Goal: Task Accomplishment & Management: Manage account settings

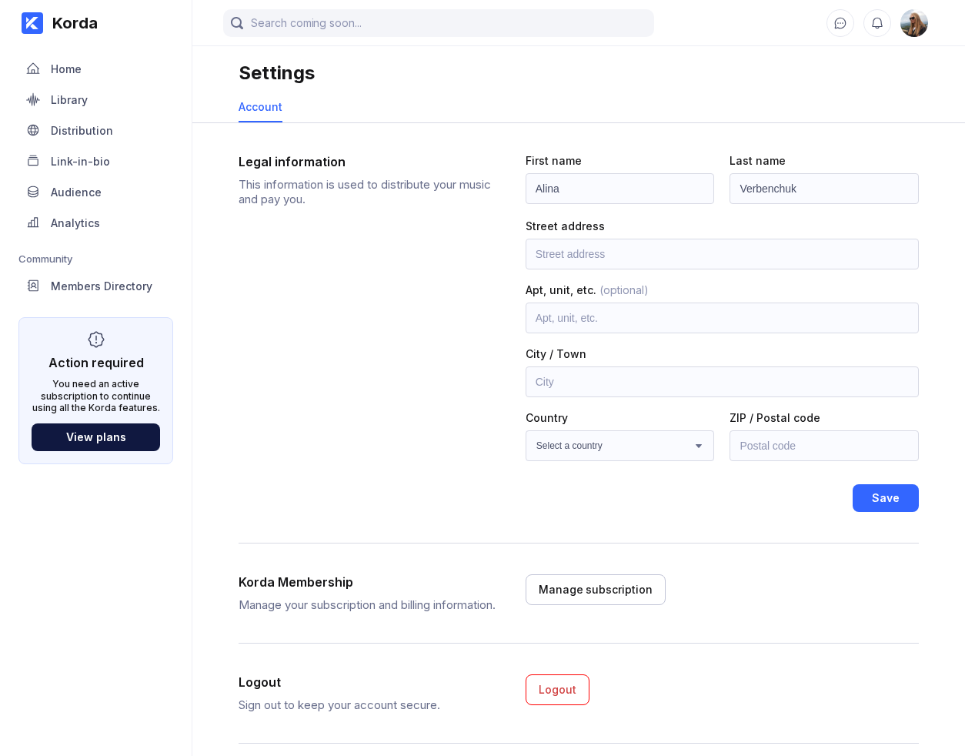
scroll to position [30, 0]
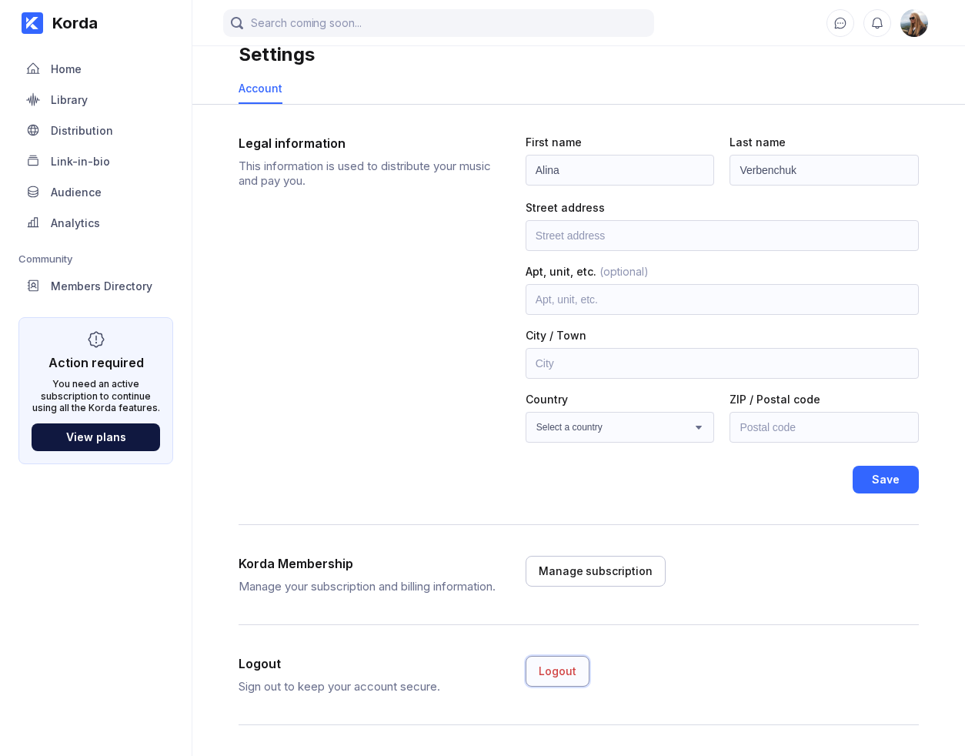
click at [549, 669] on div "Logout" at bounding box center [558, 670] width 38 height 15
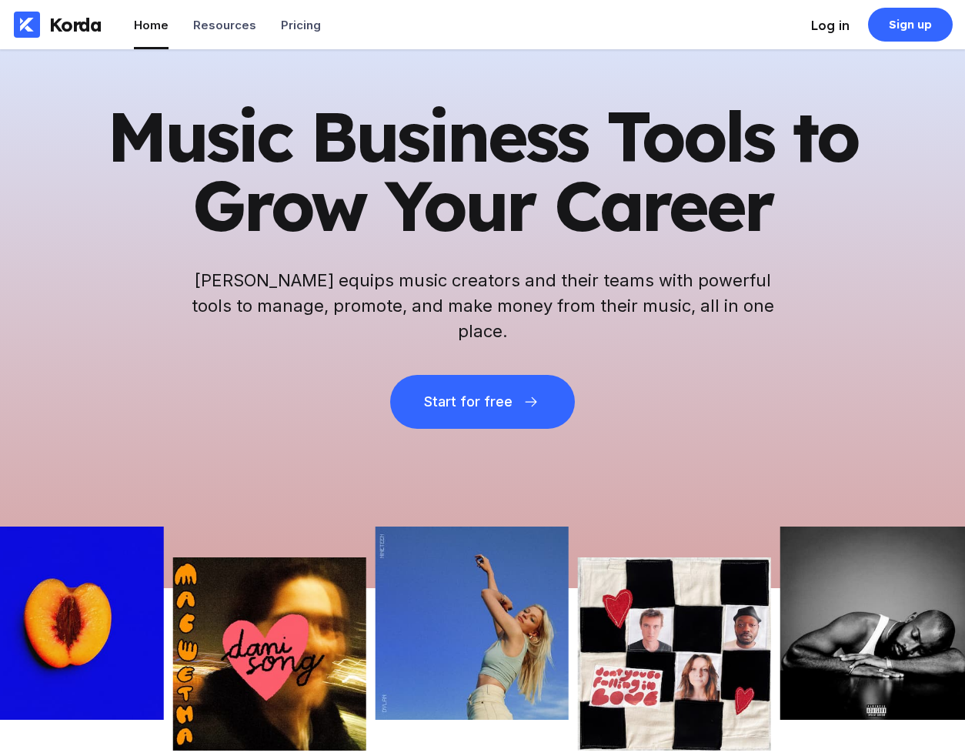
click at [818, 29] on div "Log in" at bounding box center [830, 25] width 38 height 15
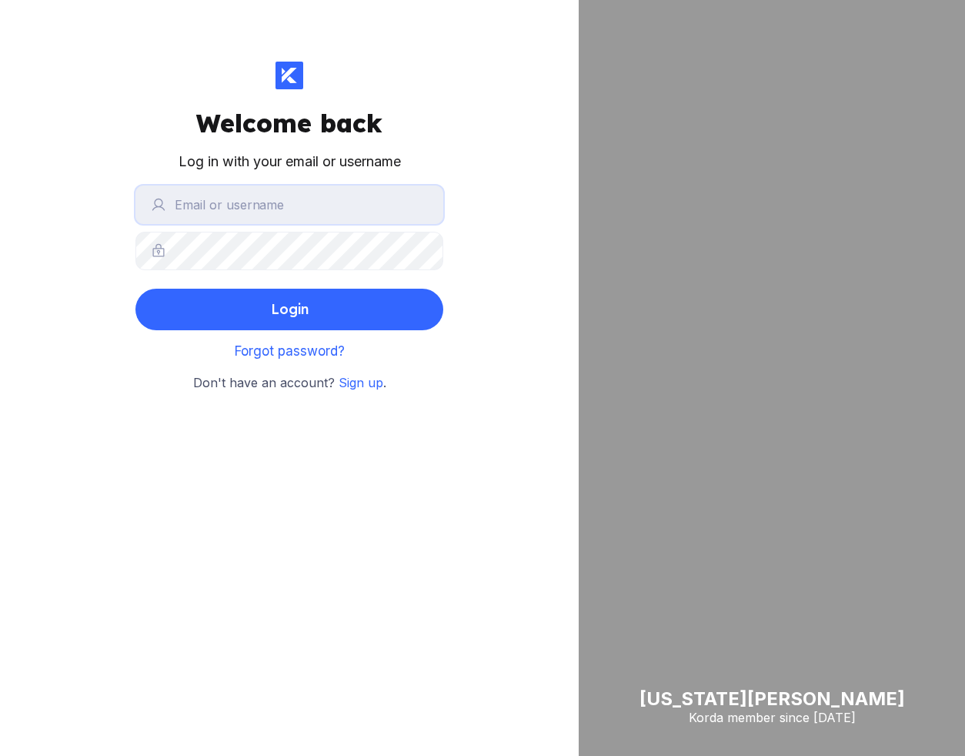
type input "[EMAIL_ADDRESS][DOMAIN_NAME]"
drag, startPoint x: 368, startPoint y: 202, endPoint x: 177, endPoint y: 205, distance: 190.8
click at [177, 205] on input "[EMAIL_ADDRESS][DOMAIN_NAME]" at bounding box center [289, 204] width 308 height 38
click at [63, 197] on div "Welcome back Log in with your email or username [PERSON_NAME][EMAIL_ADDRESS][DO…" at bounding box center [289, 378] width 579 height 756
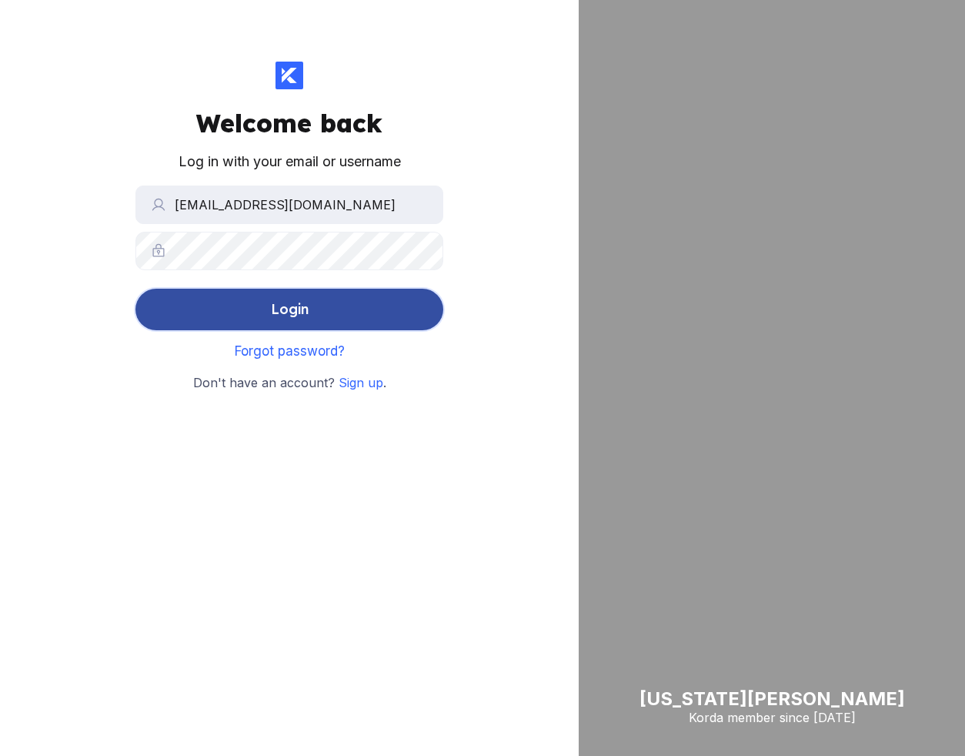
click at [265, 315] on button "Login" at bounding box center [289, 310] width 308 height 42
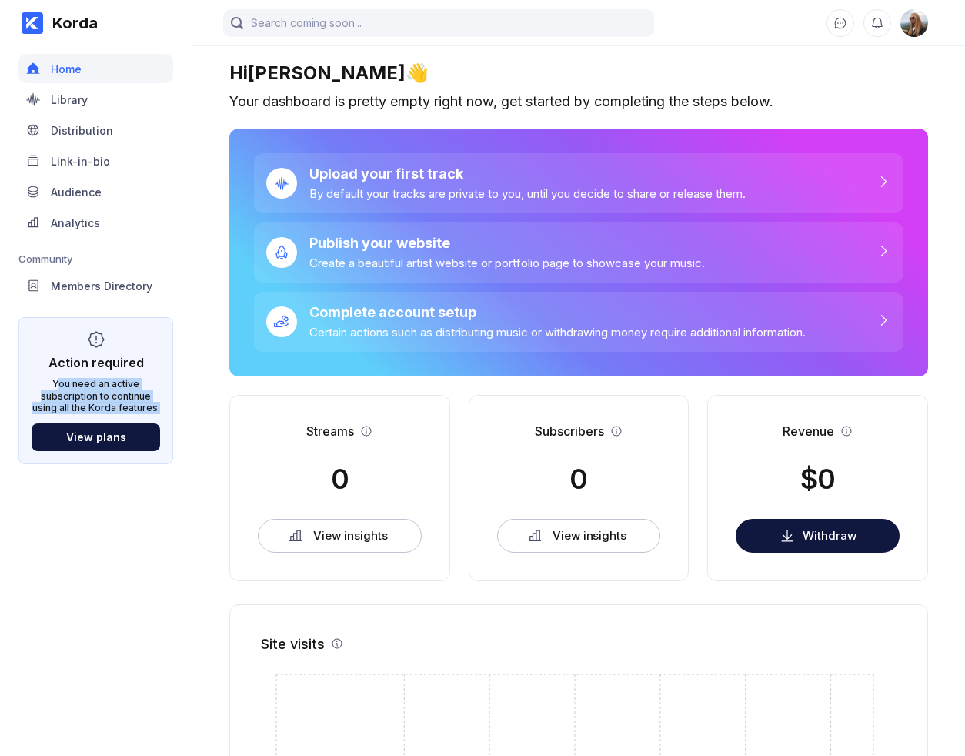
drag, startPoint x: 62, startPoint y: 385, endPoint x: 158, endPoint y: 402, distance: 97.7
click at [158, 402] on div "You need an active subscription to continue using all the Korda features." at bounding box center [96, 396] width 128 height 36
click at [88, 135] on div "Distribution" at bounding box center [82, 130] width 62 height 13
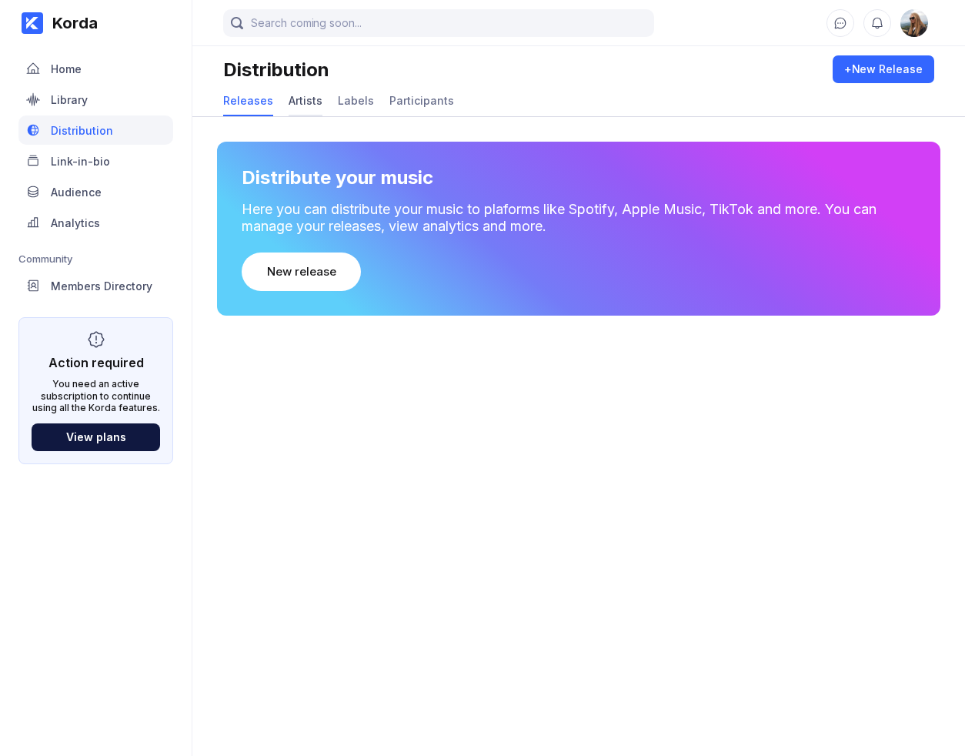
click at [311, 108] on div "Artists" at bounding box center [306, 101] width 34 height 30
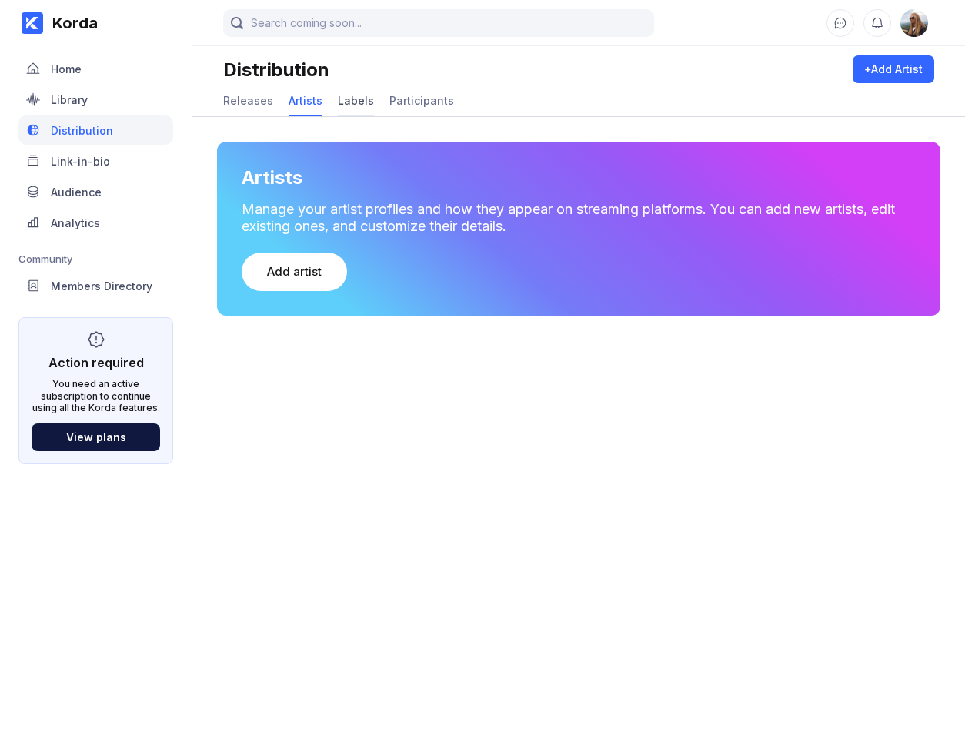
click at [343, 106] on div "Labels" at bounding box center [356, 100] width 36 height 13
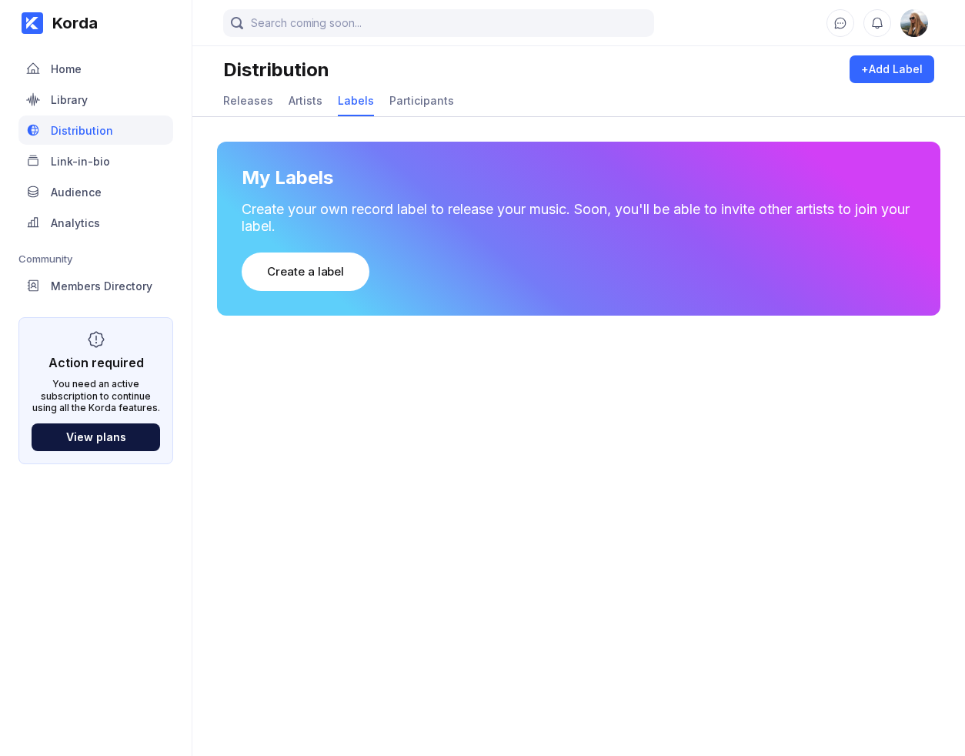
click at [457, 108] on div "Releases Artists Labels Participants" at bounding box center [578, 101] width 711 height 30
click at [432, 104] on div "Participants" at bounding box center [421, 100] width 65 height 13
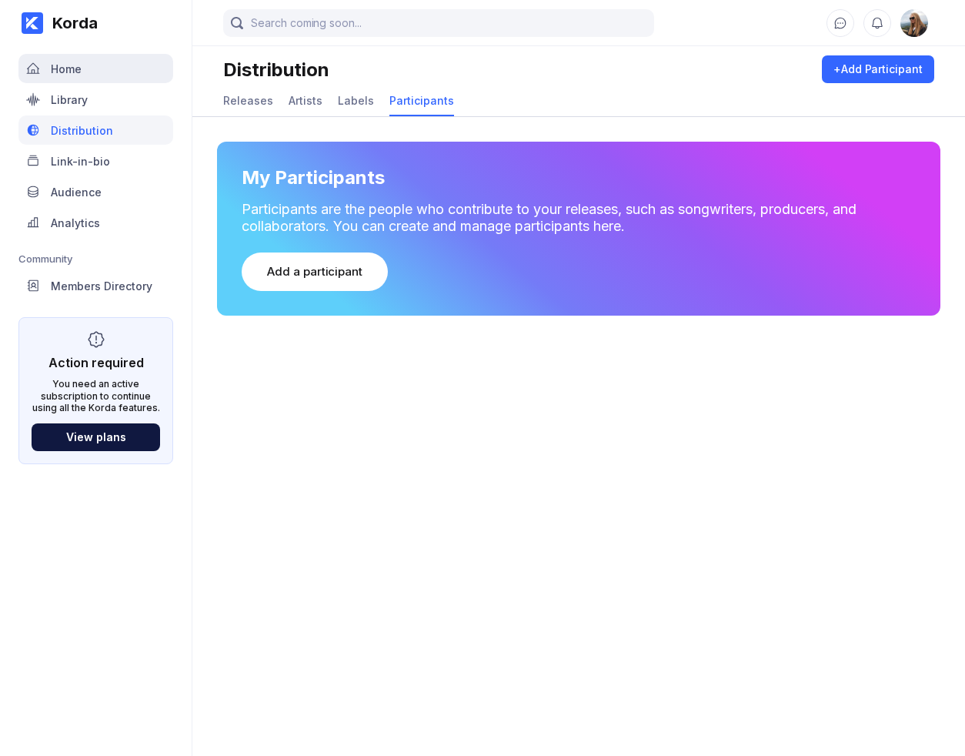
click at [132, 78] on div "Home" at bounding box center [95, 68] width 155 height 29
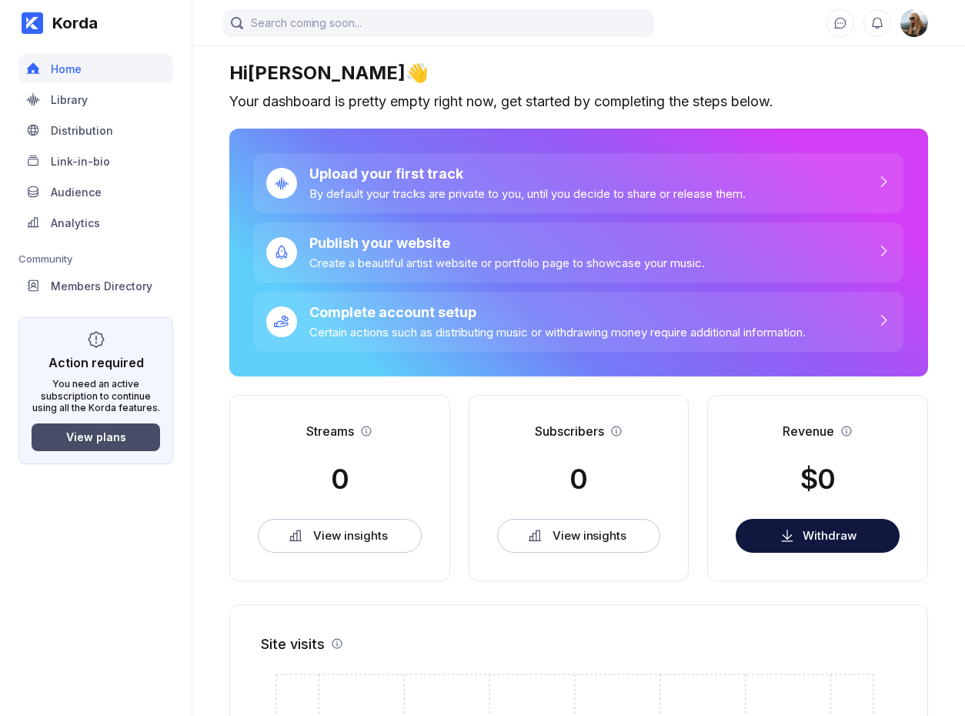
click at [78, 433] on div "View plans" at bounding box center [96, 436] width 60 height 13
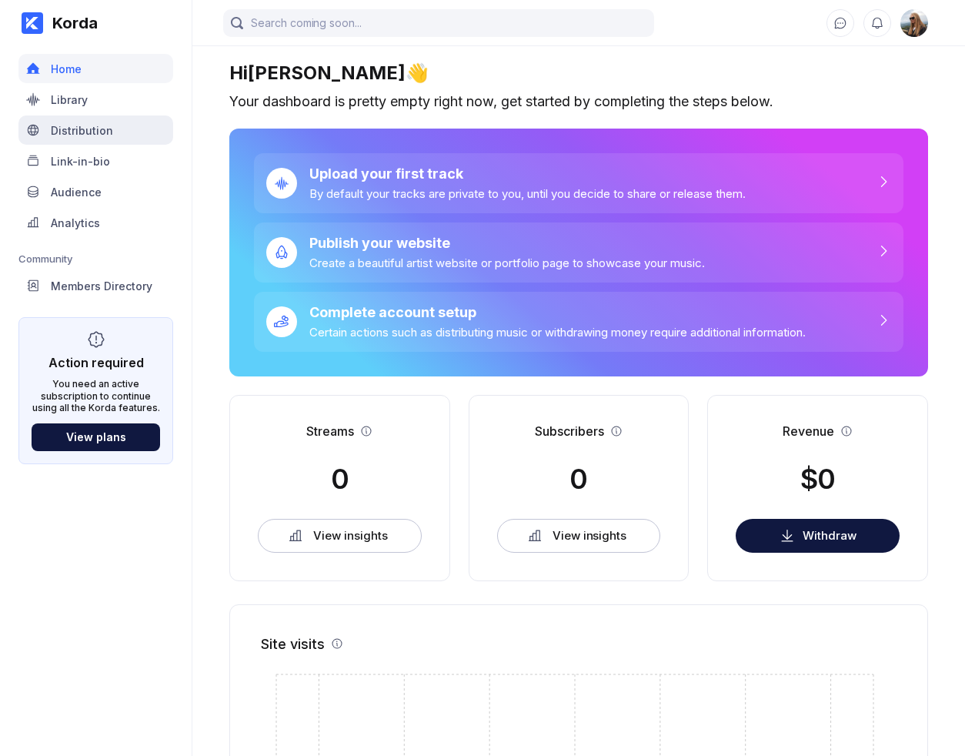
click at [107, 128] on div "Distribution" at bounding box center [82, 130] width 62 height 13
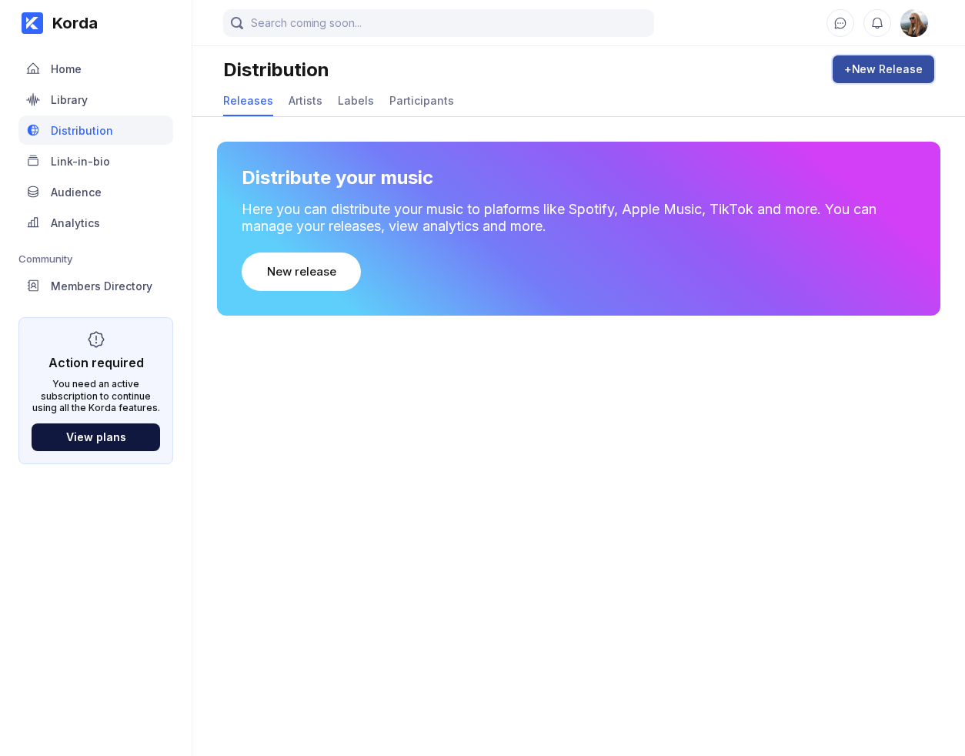
click at [877, 77] on button "+ New Release" at bounding box center [884, 69] width 102 height 28
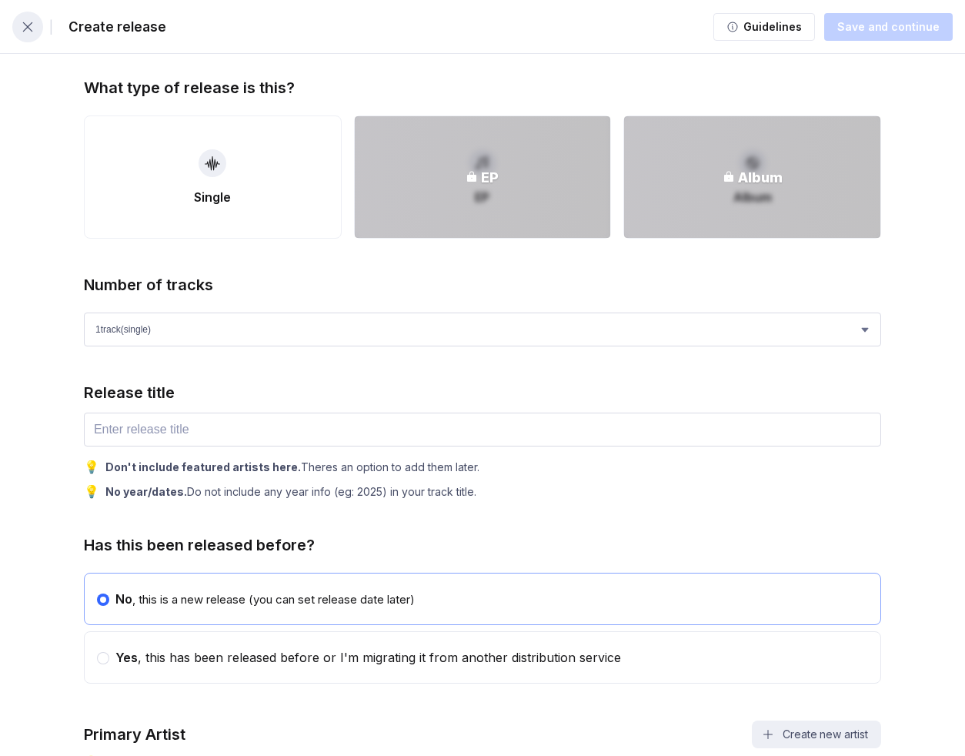
click at [35, 20] on button "button" at bounding box center [27, 27] width 31 height 31
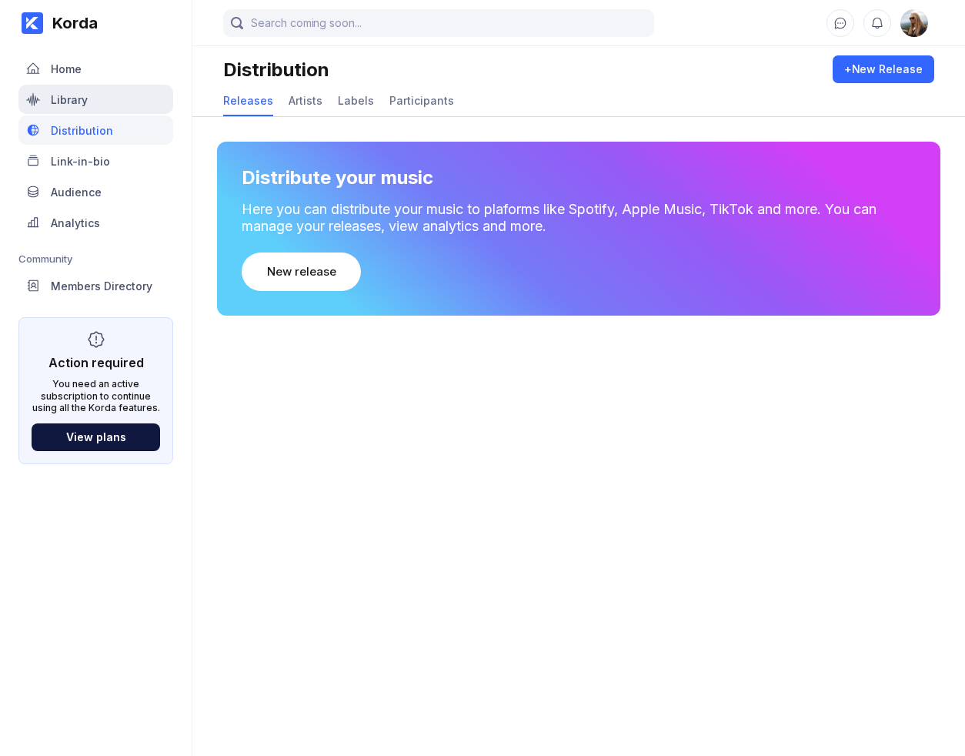
click at [98, 107] on div "Library" at bounding box center [95, 99] width 155 height 29
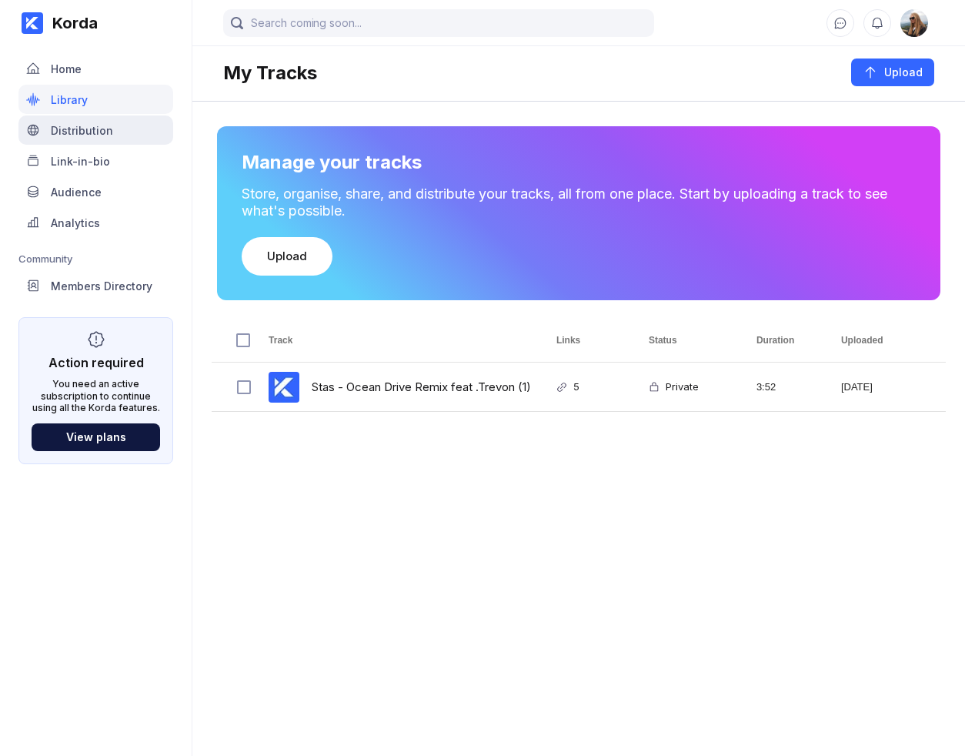
click at [111, 135] on div "Distribution" at bounding box center [95, 129] width 155 height 29
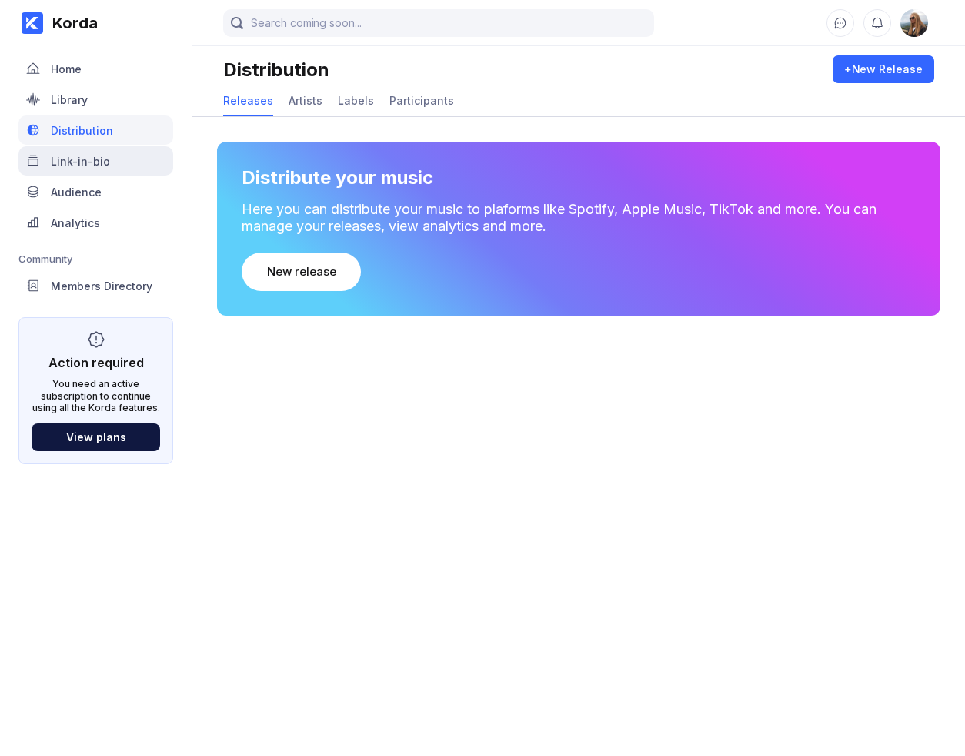
click at [124, 172] on div "Link-in-bio" at bounding box center [95, 160] width 155 height 29
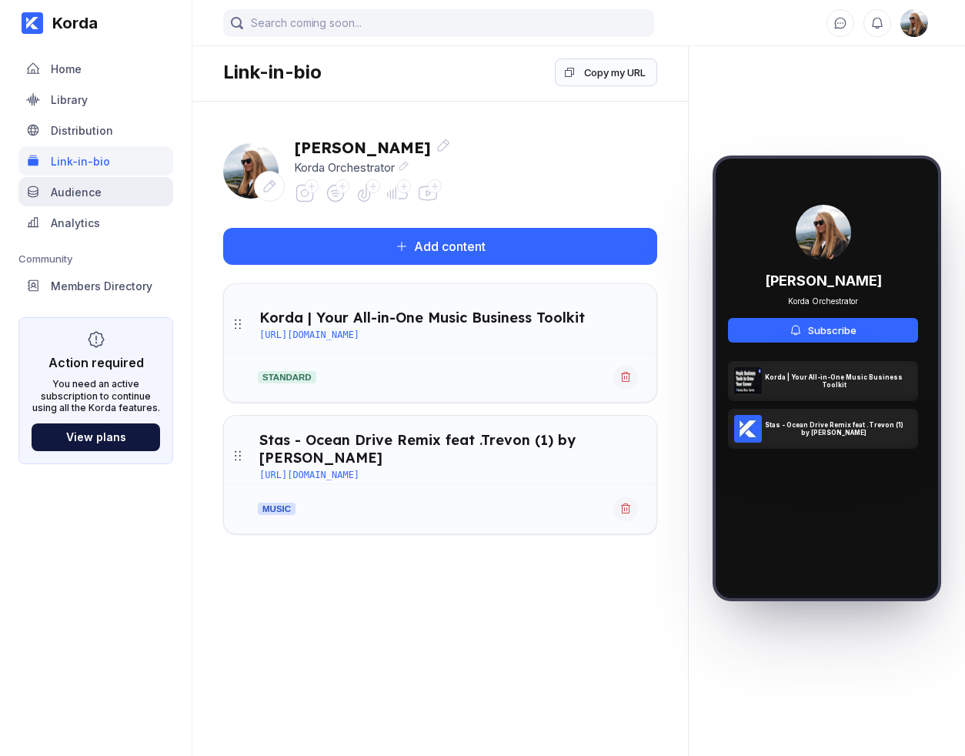
click at [115, 192] on div "Audience" at bounding box center [95, 191] width 155 height 29
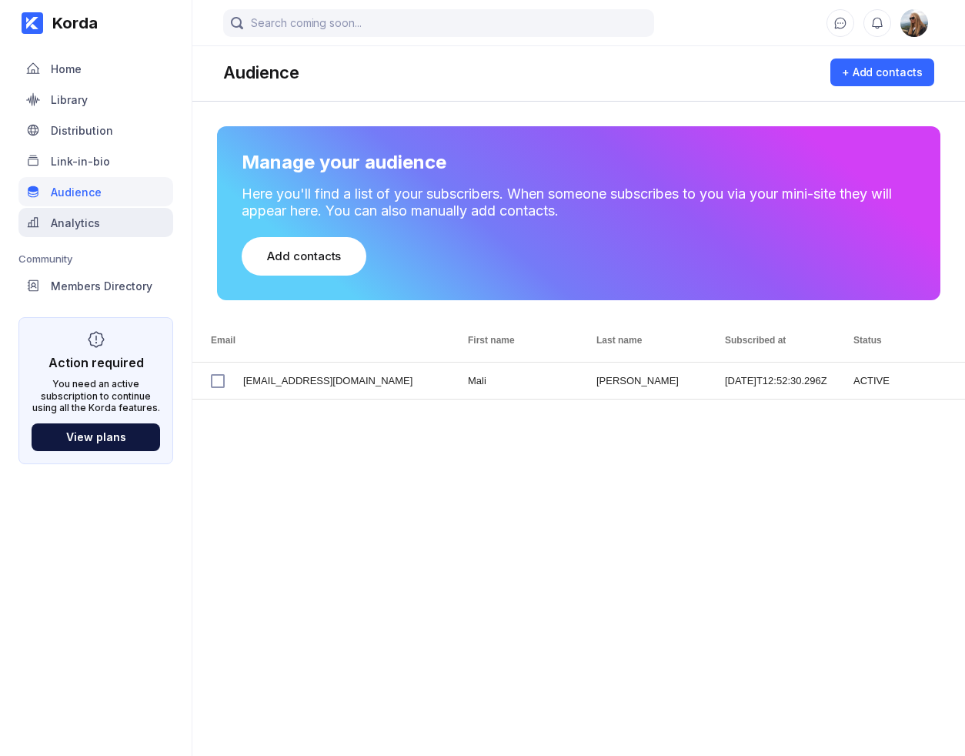
click at [114, 229] on div "Analytics" at bounding box center [95, 222] width 155 height 29
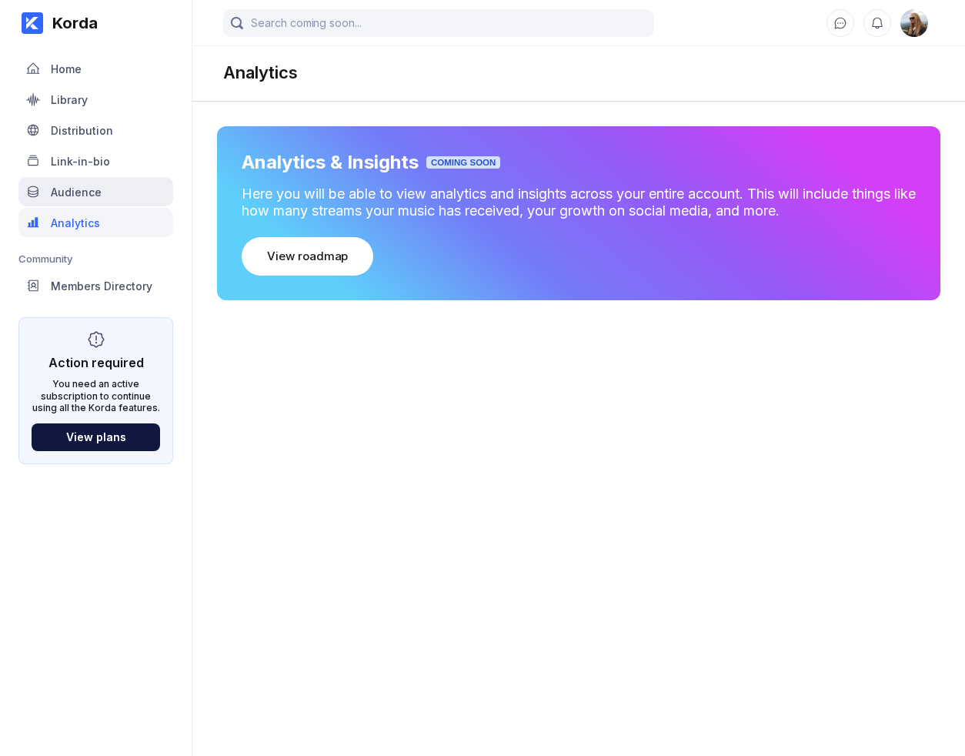
click at [138, 185] on div "Audience" at bounding box center [95, 191] width 155 height 29
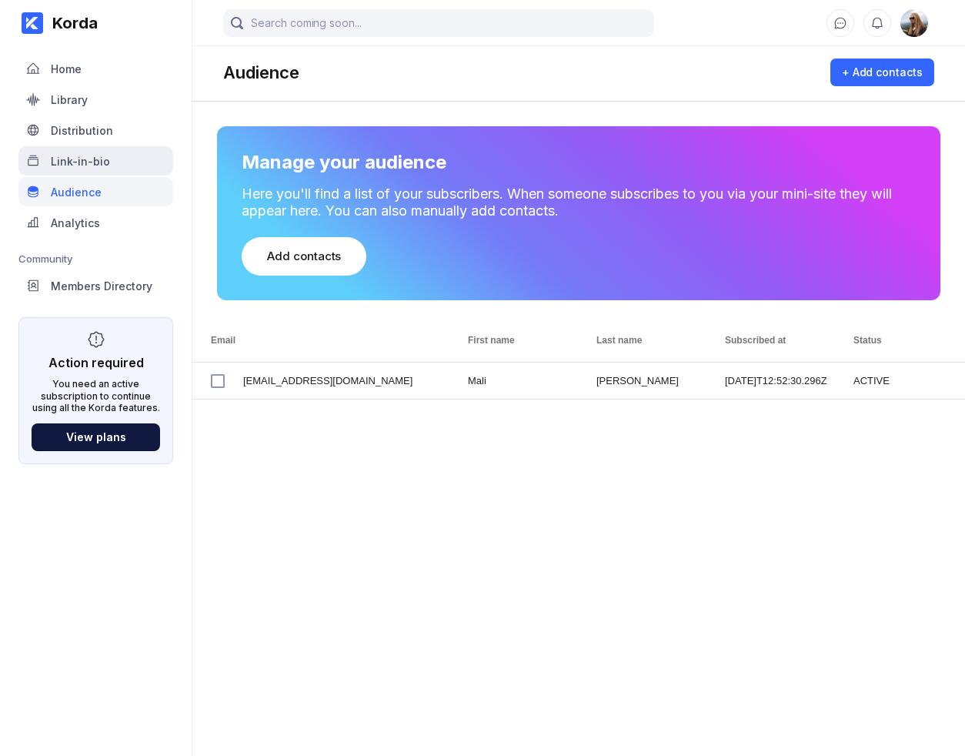
click at [140, 158] on div "Link-in-bio" at bounding box center [95, 160] width 155 height 29
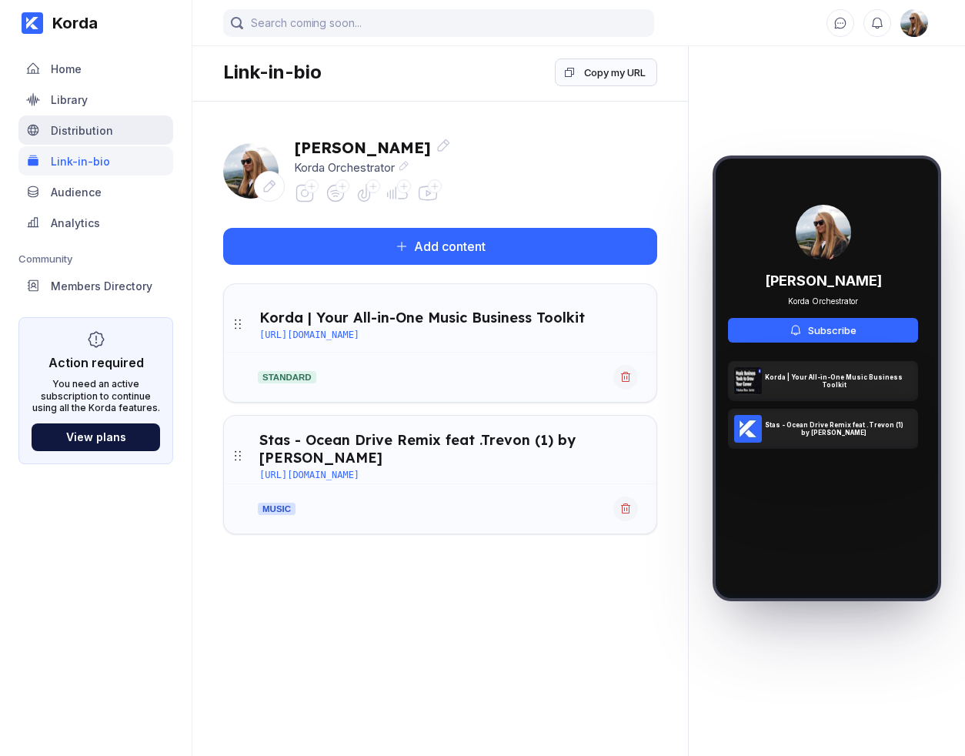
click at [128, 124] on div "Distribution" at bounding box center [95, 129] width 155 height 29
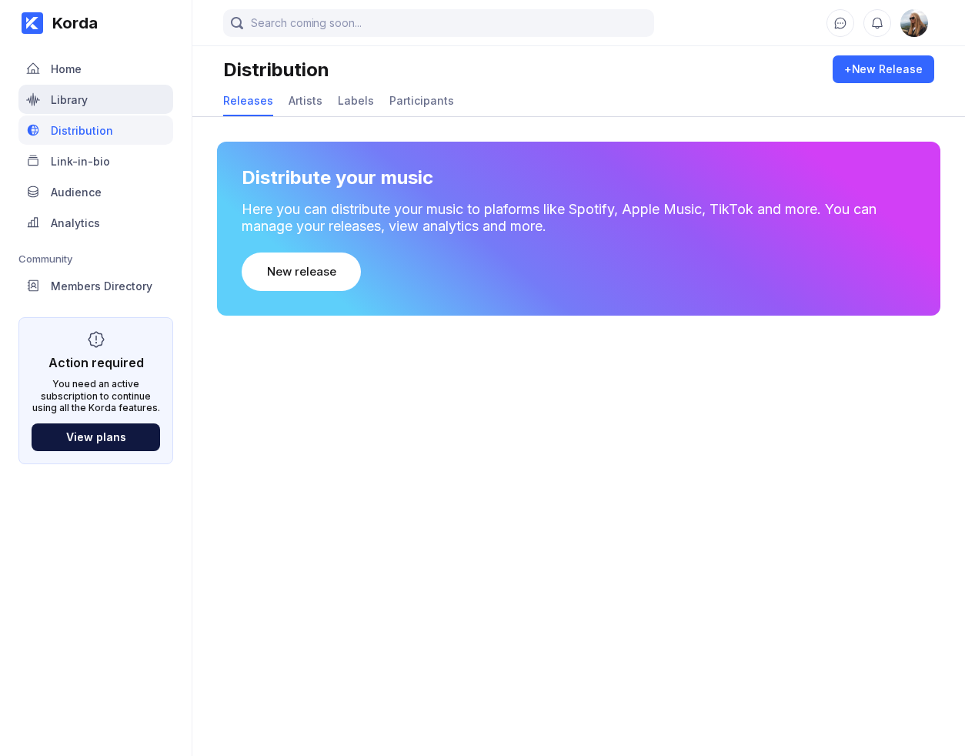
click at [119, 109] on div "Library" at bounding box center [95, 99] width 155 height 29
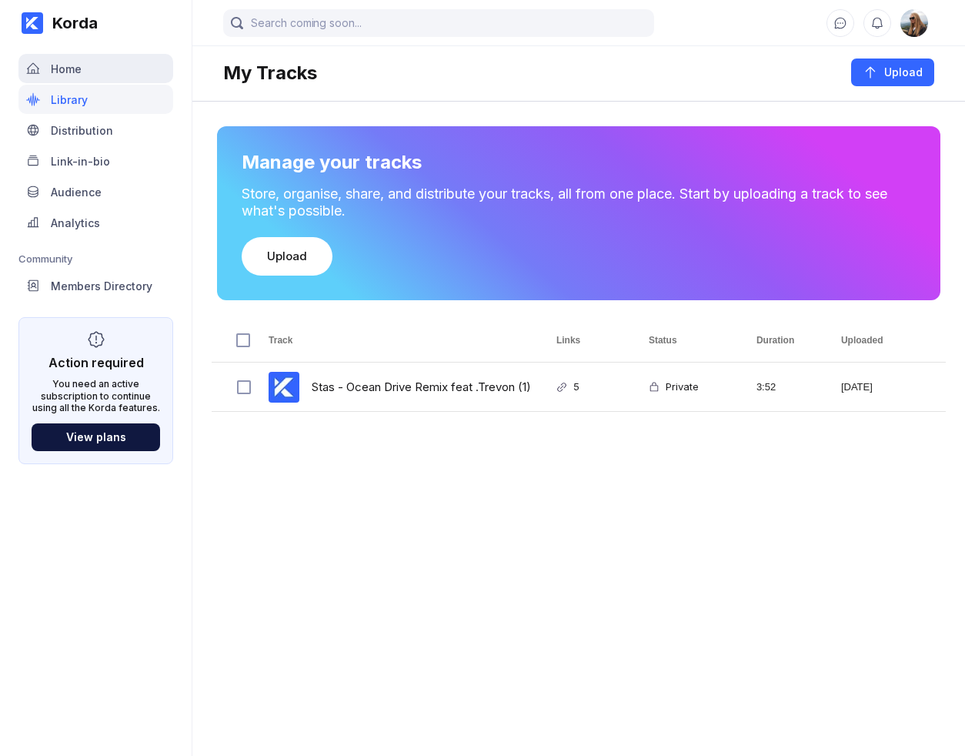
click at [116, 73] on div "Home" at bounding box center [95, 68] width 155 height 29
